Goal: Task Accomplishment & Management: Use online tool/utility

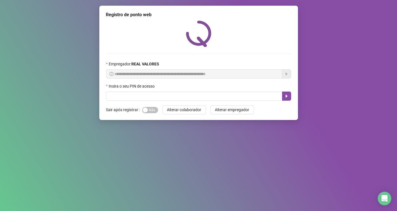
click at [224, 83] on div "Insira o seu PIN de acesso" at bounding box center [198, 87] width 185 height 9
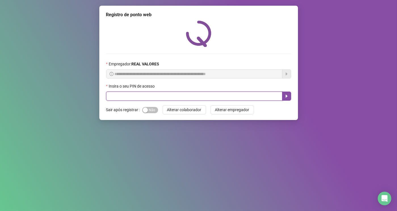
click at [223, 91] on input "text" at bounding box center [194, 95] width 176 height 9
type input "*****"
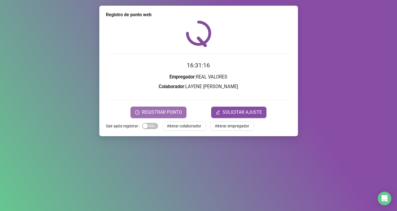
click at [164, 113] on span "REGISTRAR PONTO" at bounding box center [162, 112] width 40 height 7
